Goal: Task Accomplishment & Management: Use online tool/utility

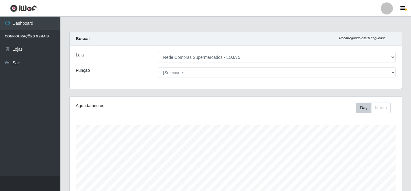
select select "397"
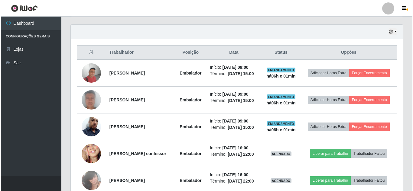
scroll to position [125, 332]
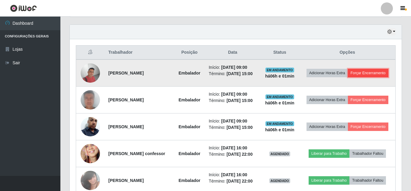
click at [348, 77] on button "Forçar Encerramento" at bounding box center [368, 73] width 41 height 8
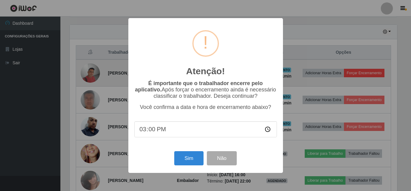
scroll to position [125, 329]
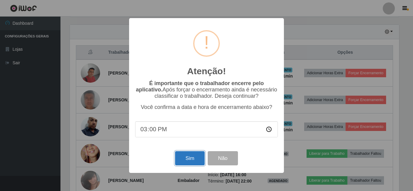
click at [188, 161] on button "Sim" at bounding box center [189, 158] width 29 height 14
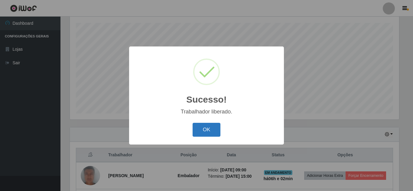
click at [204, 126] on button "OK" at bounding box center [207, 130] width 28 height 14
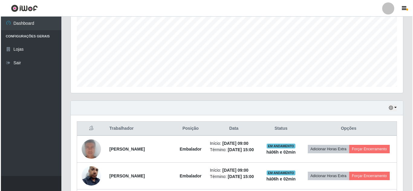
scroll to position [193, 0]
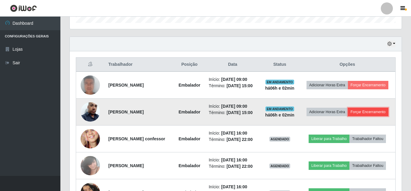
click at [358, 116] on button "Forçar Encerramento" at bounding box center [368, 112] width 41 height 8
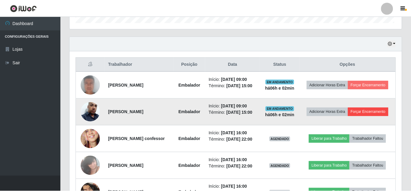
scroll to position [125, 329]
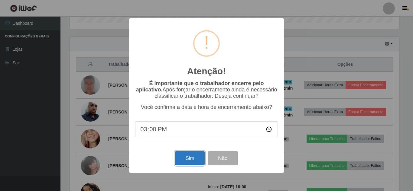
click at [193, 163] on button "Sim" at bounding box center [189, 158] width 29 height 14
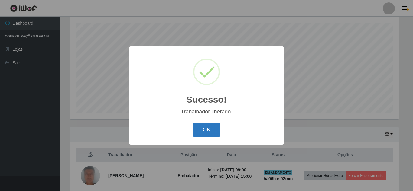
click at [202, 128] on button "OK" at bounding box center [207, 130] width 28 height 14
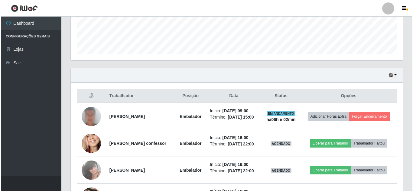
scroll to position [163, 0]
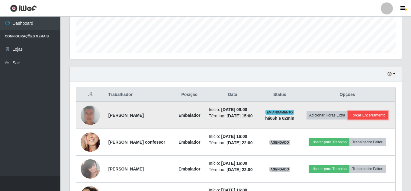
click at [353, 120] on button "Forçar Encerramento" at bounding box center [368, 115] width 41 height 8
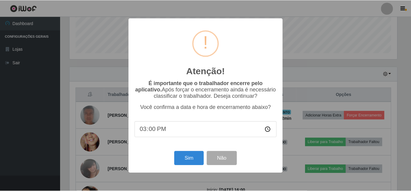
scroll to position [125, 329]
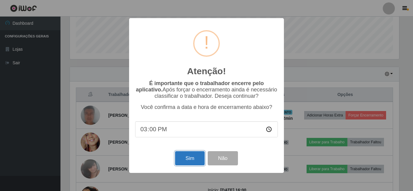
click at [189, 161] on button "Sim" at bounding box center [189, 158] width 29 height 14
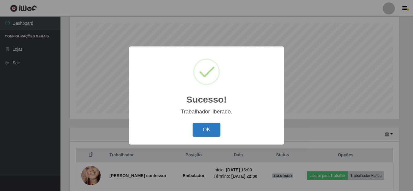
click at [211, 132] on button "OK" at bounding box center [207, 130] width 28 height 14
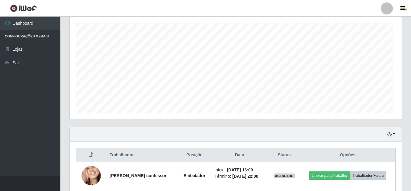
scroll to position [0, 0]
